Goal: Task Accomplishment & Management: Manage account settings

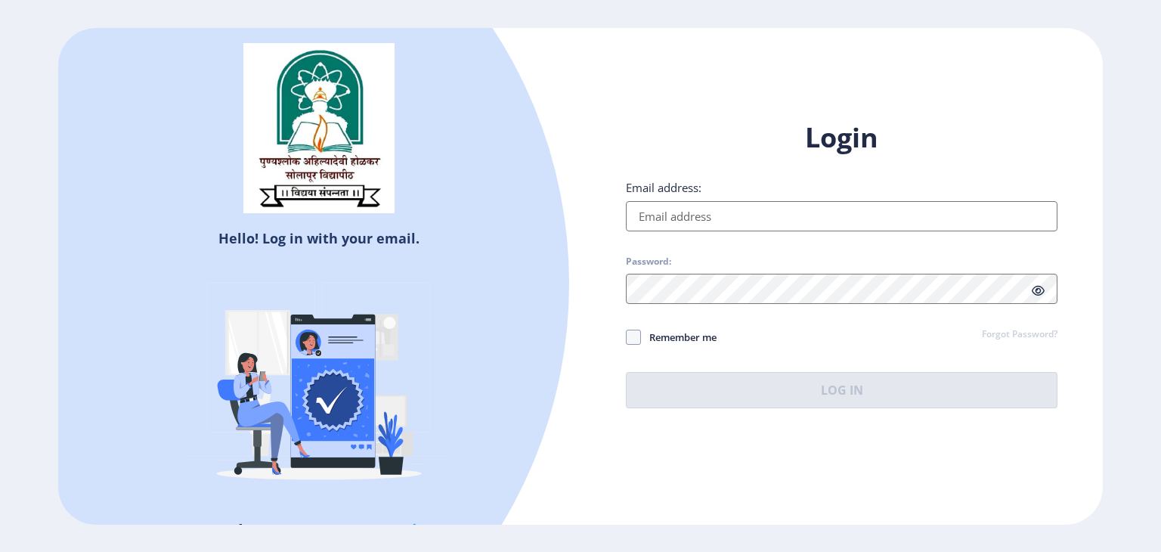
type input "[EMAIL_ADDRESS][DOMAIN_NAME]"
click at [923, 335] on div "Remember me Forgot Password?" at bounding box center [841, 338] width 431 height 20
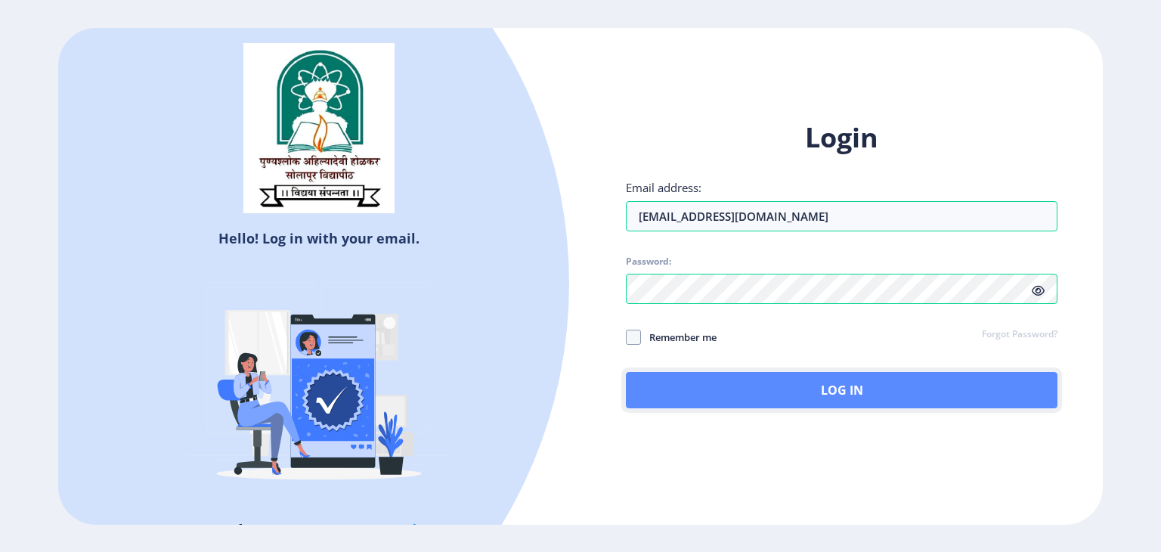
click at [864, 401] on button "Log In" at bounding box center [841, 390] width 431 height 36
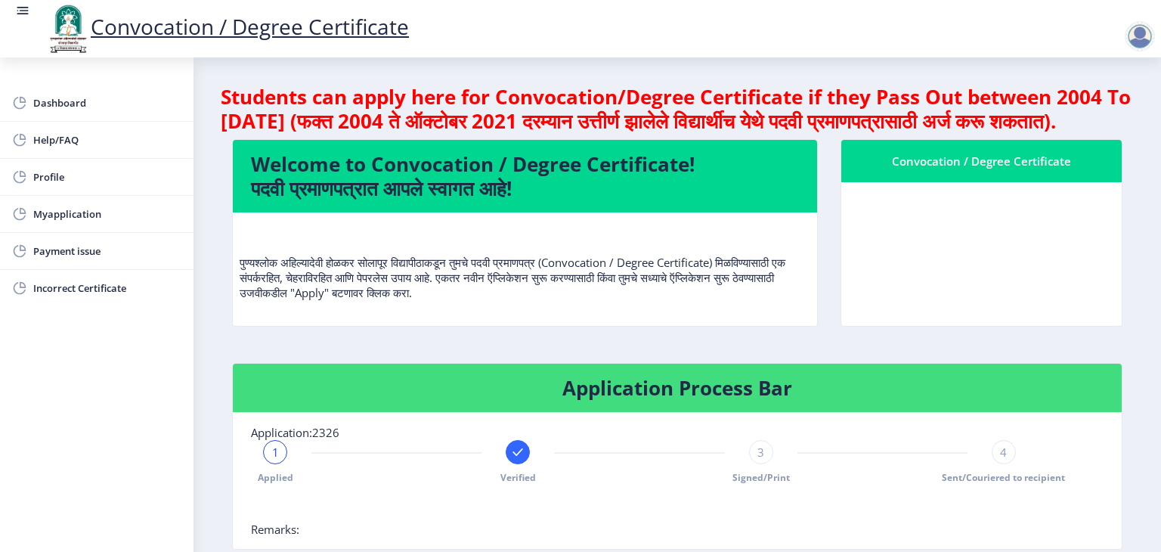
click at [999, 170] on div "Convocation / Degree Certificate" at bounding box center [981, 161] width 244 height 18
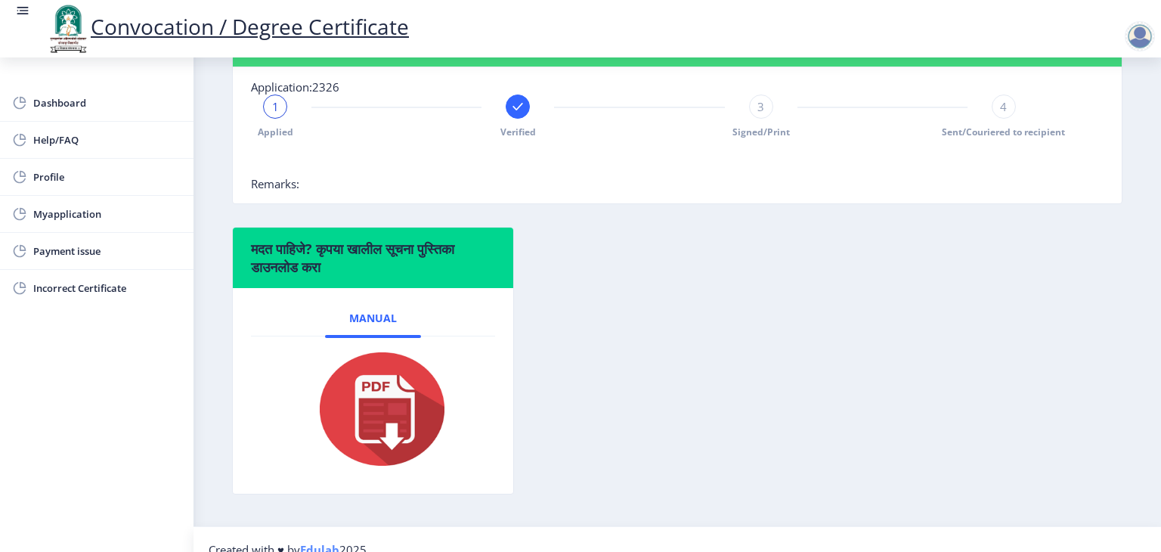
scroll to position [388, 0]
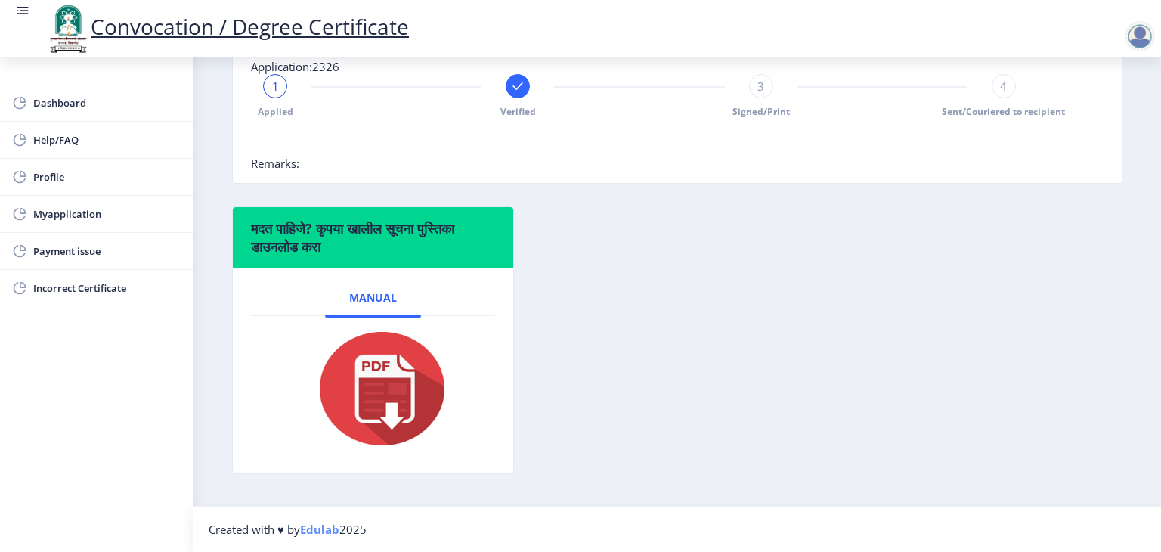
click at [431, 395] on img at bounding box center [372, 388] width 151 height 121
click at [1106, 269] on div "मदत पाहिजे? कृपया खालील सूचना पुस्तिका डाउनलोड करा Manual" at bounding box center [677, 351] width 913 height 290
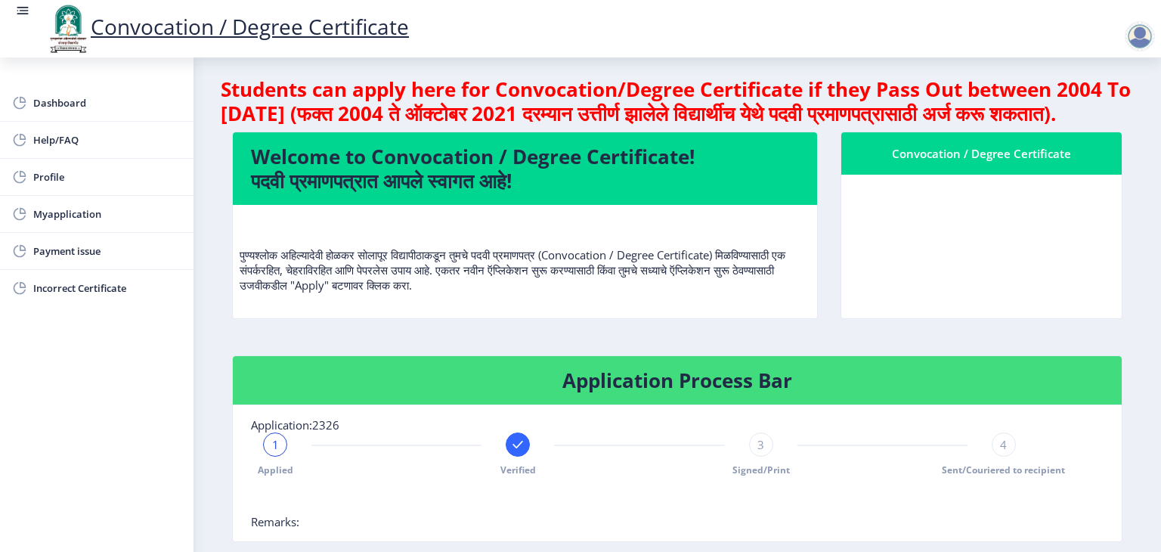
scroll to position [0, 0]
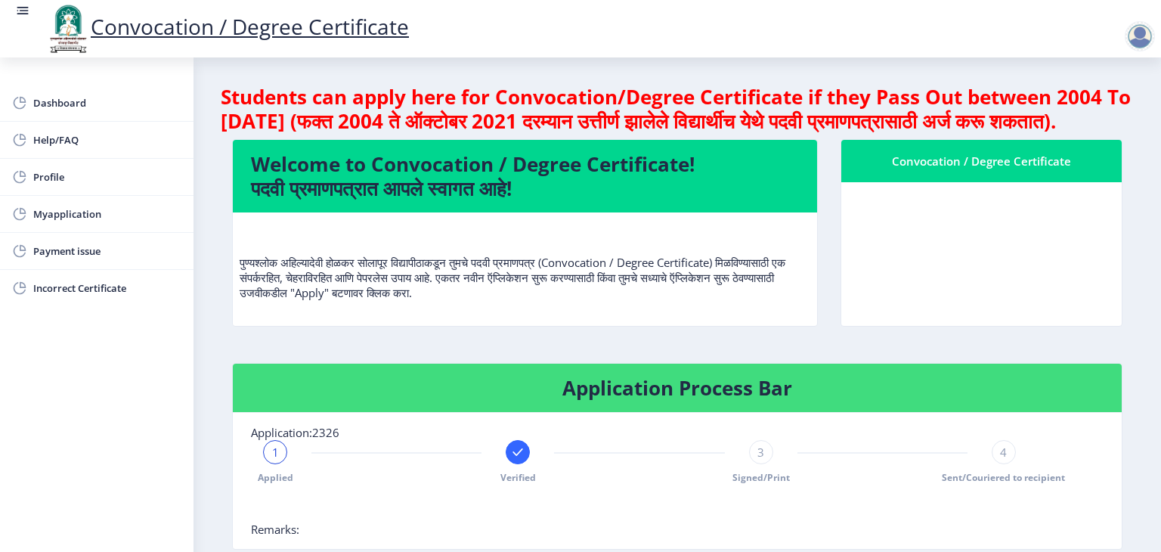
click at [1056, 170] on div "Convocation / Degree Certificate" at bounding box center [981, 161] width 244 height 18
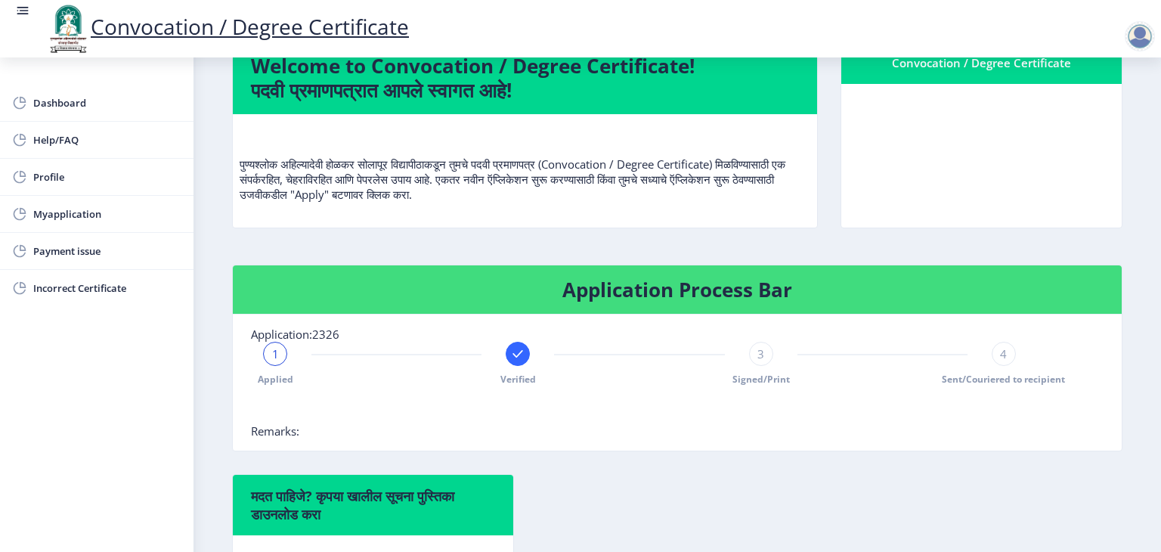
scroll to position [76, 0]
